Goal: Transaction & Acquisition: Purchase product/service

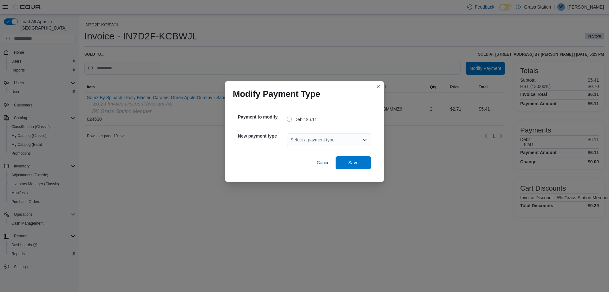
click at [345, 140] on div "Select a payment type" at bounding box center [329, 139] width 84 height 13
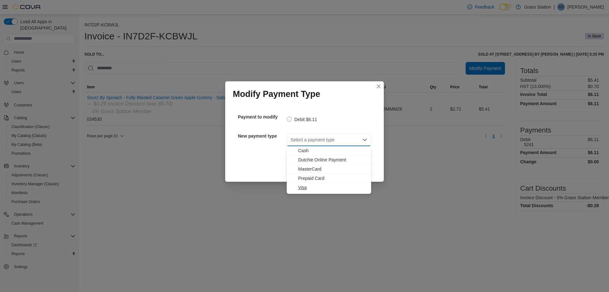
click at [313, 188] on span "Visa" at bounding box center [332, 187] width 69 height 6
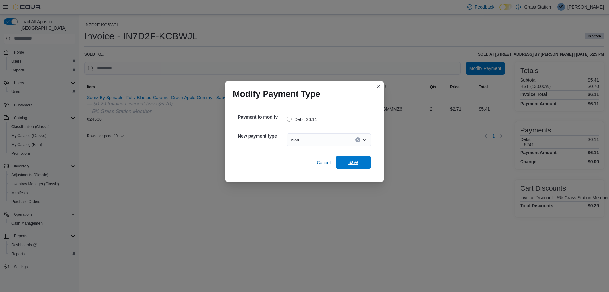
click at [364, 160] on span "Save" at bounding box center [353, 162] width 28 height 13
